Goal: Find specific page/section: Find specific page/section

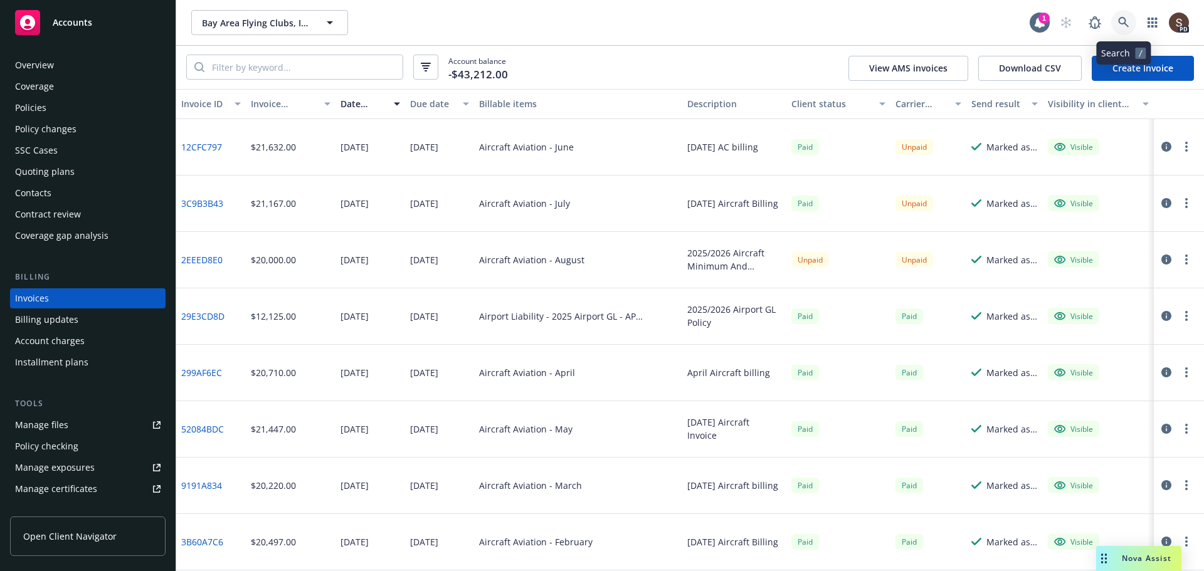
click at [1118, 23] on icon at bounding box center [1123, 22] width 11 height 11
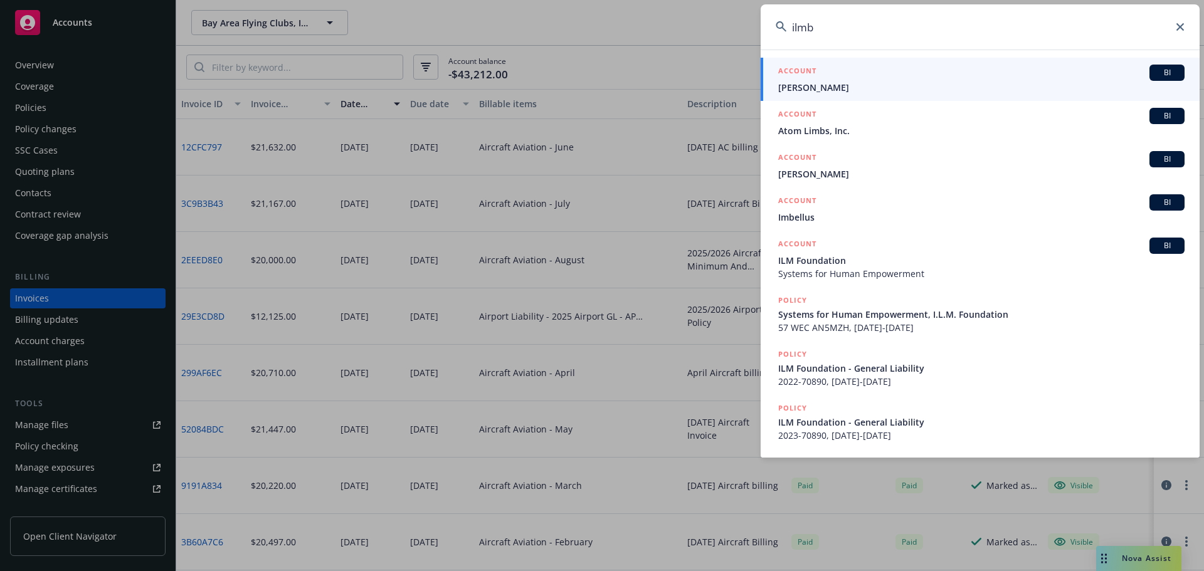
type input "ilmb"
click at [896, 80] on div "ACCOUNT BI" at bounding box center [981, 73] width 406 height 16
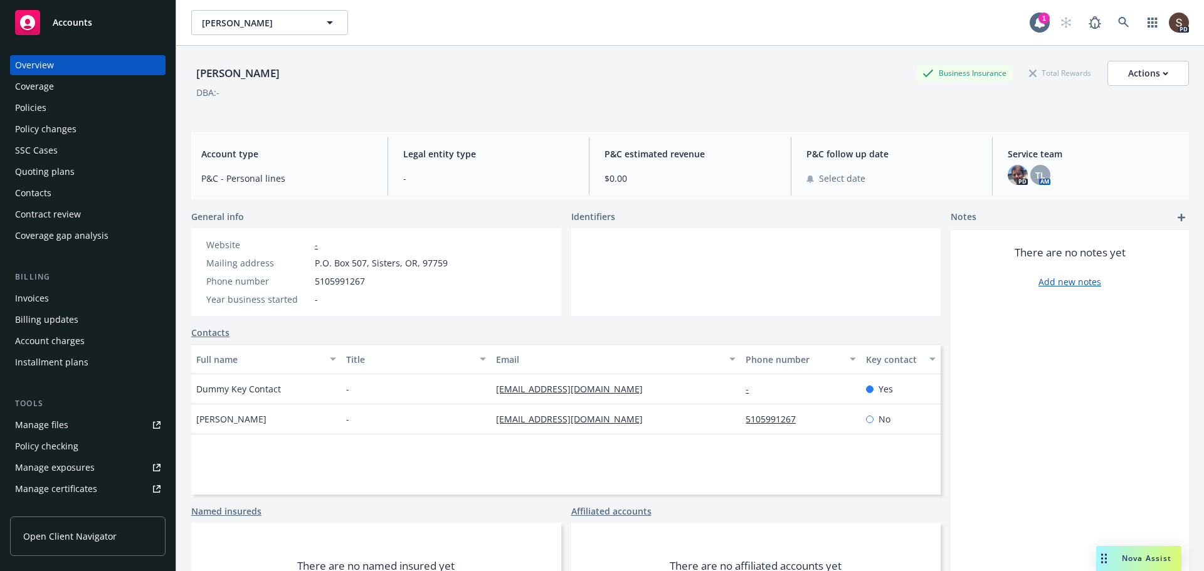
click at [63, 108] on div "Policies" at bounding box center [87, 108] width 145 height 20
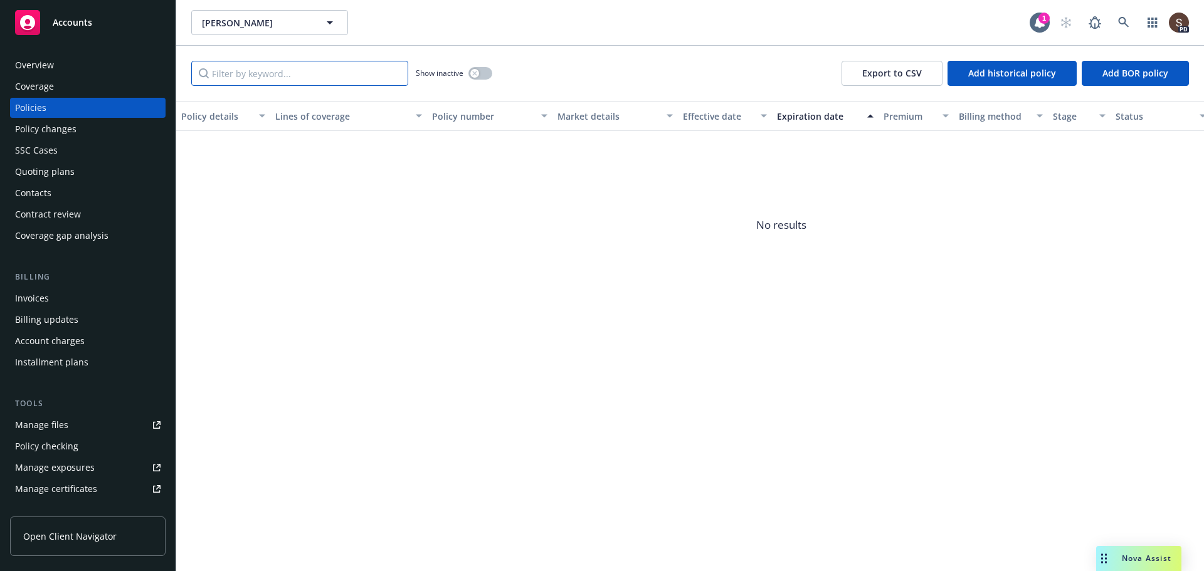
click at [281, 76] on input "Filter by keyword..." at bounding box center [299, 73] width 217 height 25
